Goal: Transaction & Acquisition: Book appointment/travel/reservation

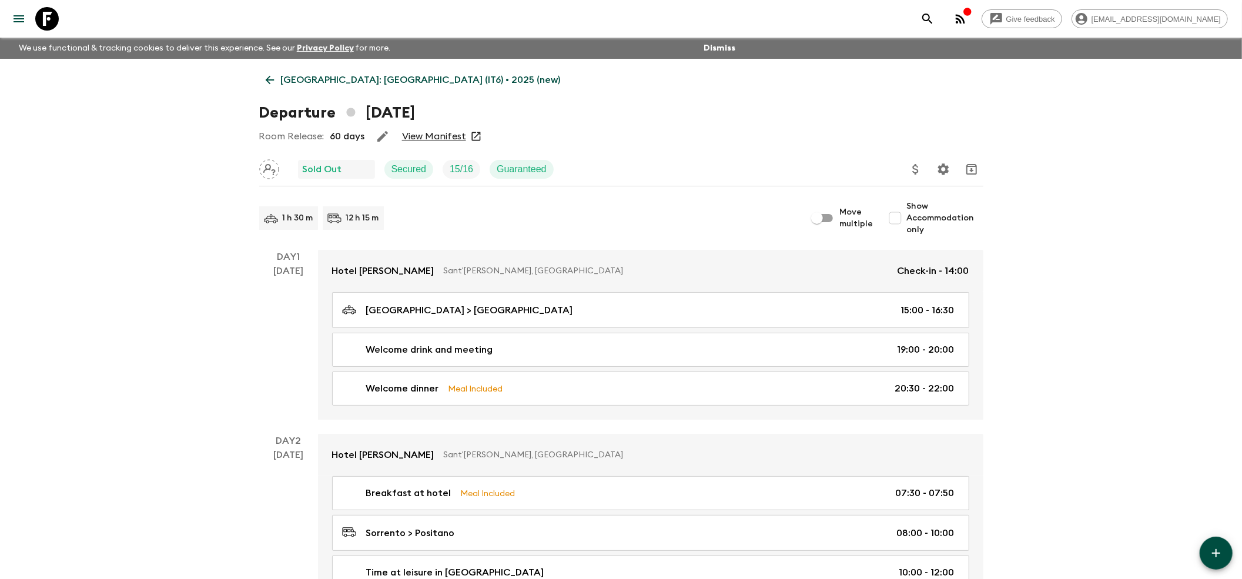
click at [265, 76] on icon at bounding box center [269, 79] width 13 height 13
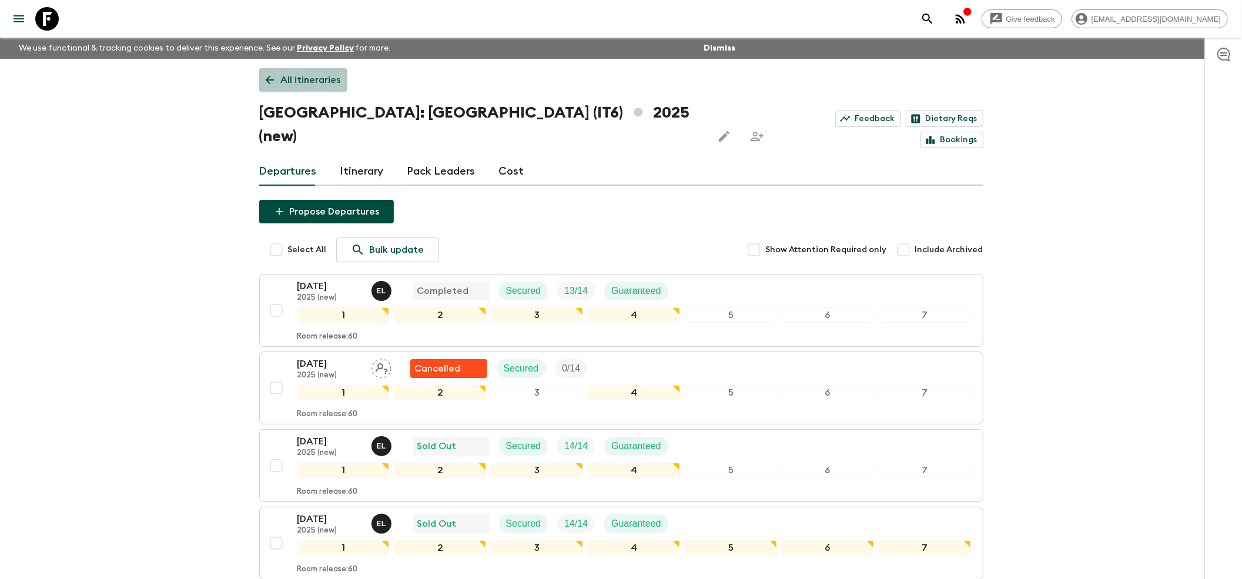
click at [270, 78] on icon at bounding box center [269, 79] width 13 height 13
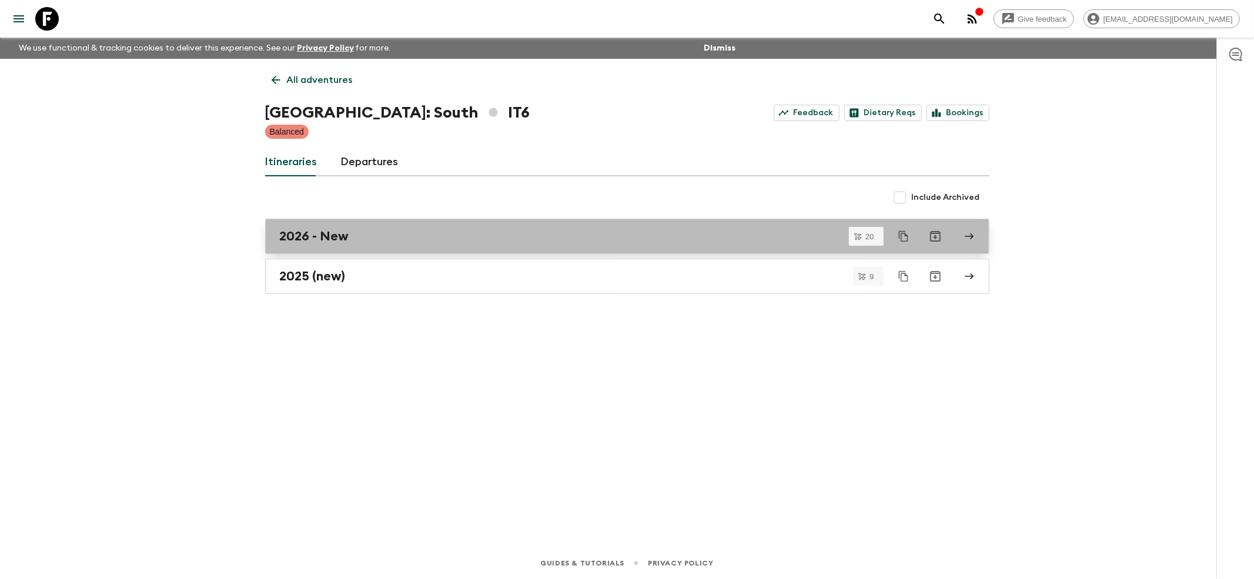
click at [294, 235] on h2 "2026 - New" at bounding box center [314, 236] width 69 height 15
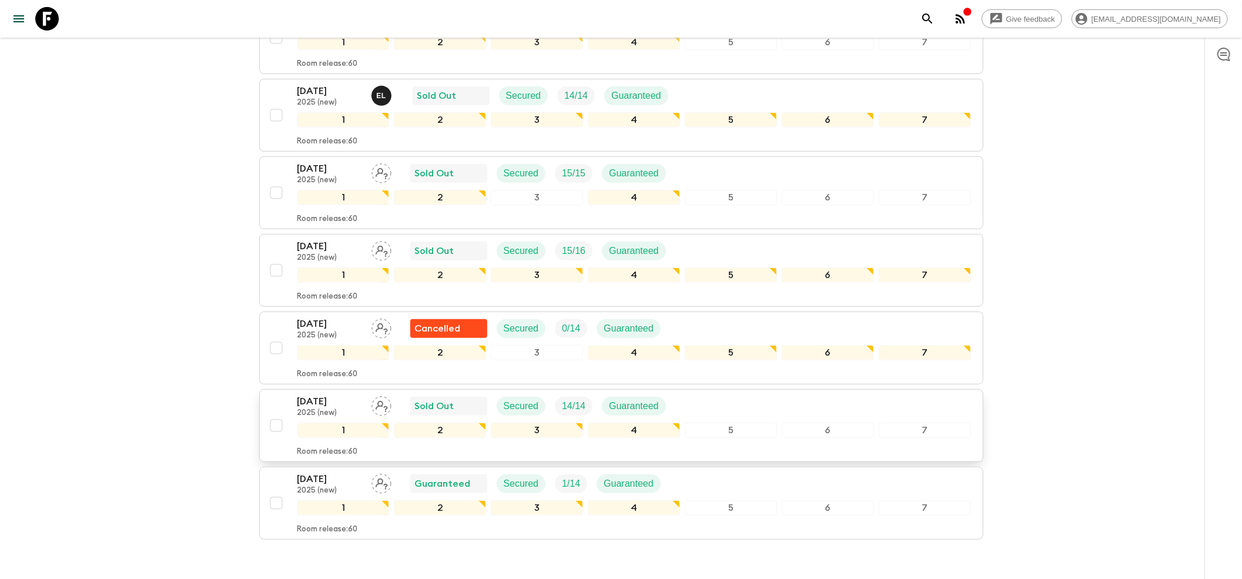
scroll to position [480, 0]
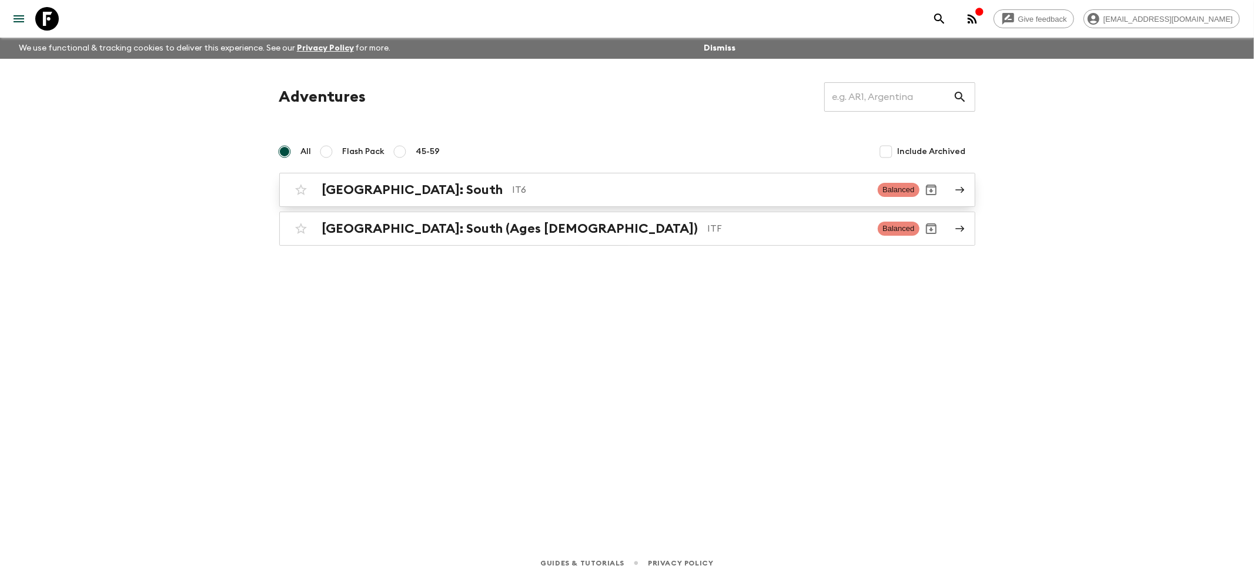
click at [330, 194] on h2 "[GEOGRAPHIC_DATA]: South" at bounding box center [412, 189] width 181 height 15
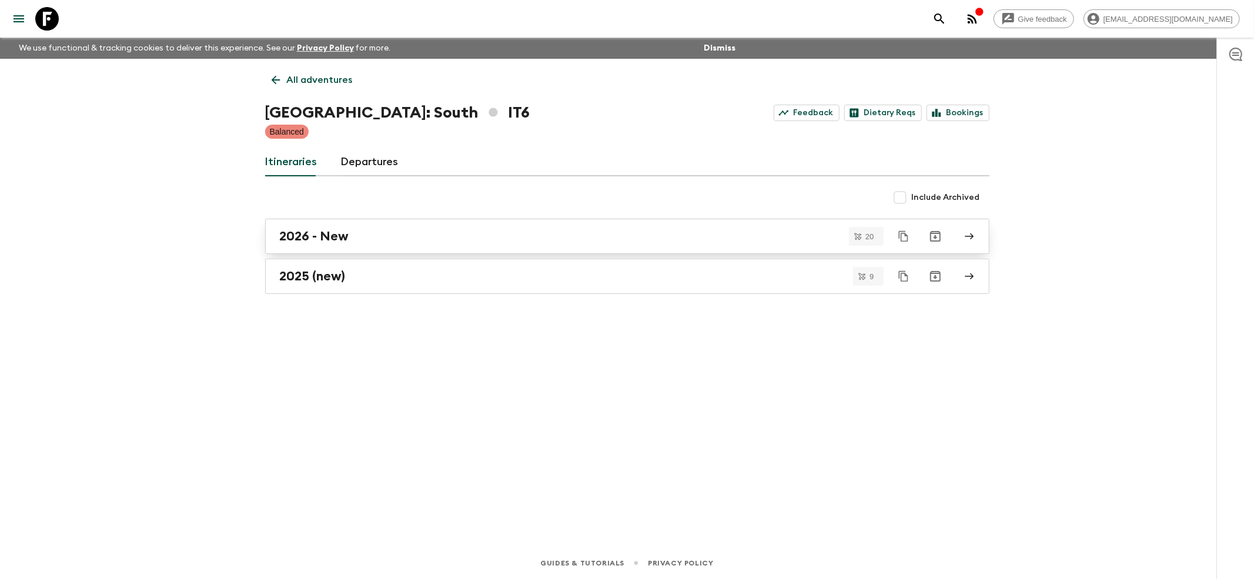
click at [299, 234] on h2 "2026 - New" at bounding box center [314, 236] width 69 height 15
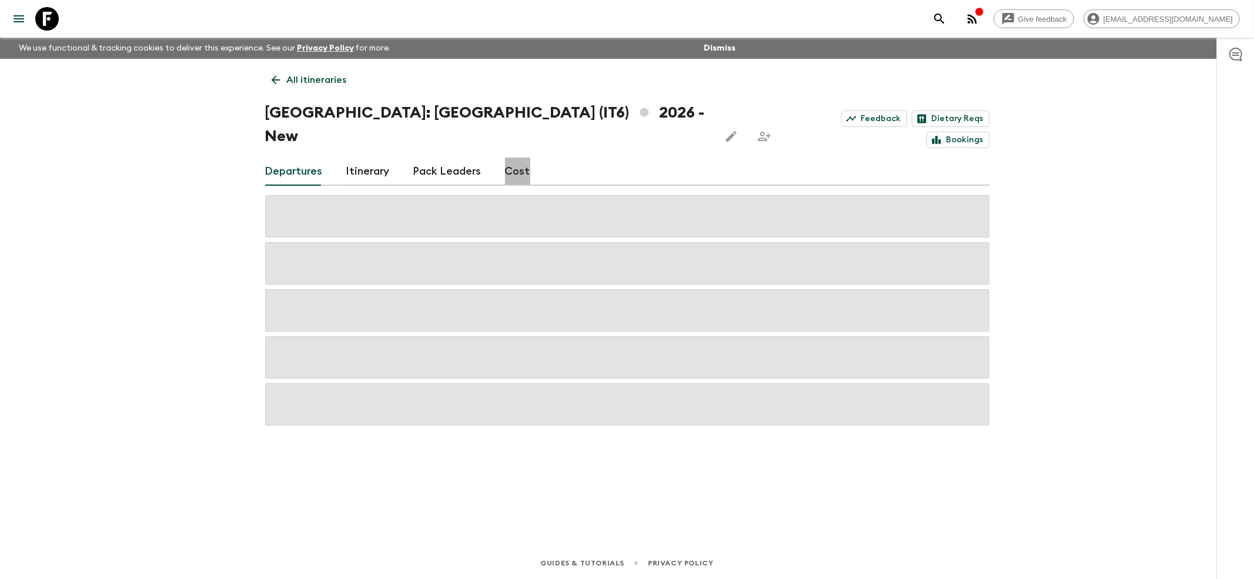
click at [513, 158] on link "Cost" at bounding box center [517, 172] width 25 height 28
